Goal: Transaction & Acquisition: Purchase product/service

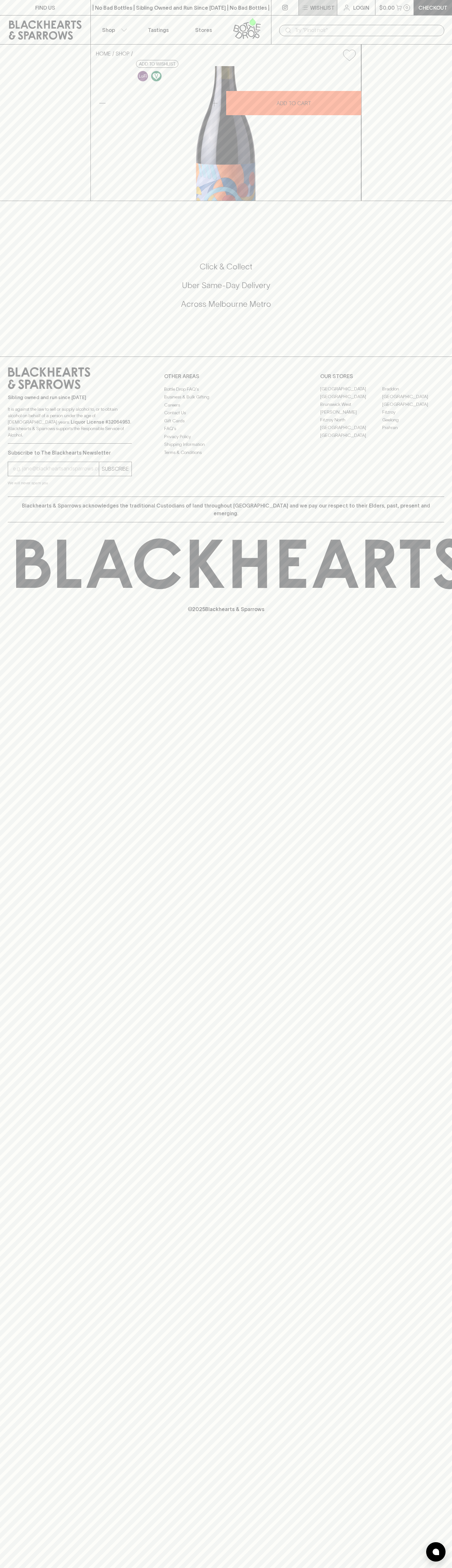
click at [313, 12] on button "Wishlist" at bounding box center [317, 7] width 38 height 15
click at [345, 1567] on html "FIND US | No Bad Bottles | Sibling Owned and Run Since [DATE] | No Bad Bottles …" at bounding box center [226, 784] width 452 height 1568
click at [24, 428] on div at bounding box center [226, 784] width 452 height 1568
